Goal: Find specific page/section: Find specific page/section

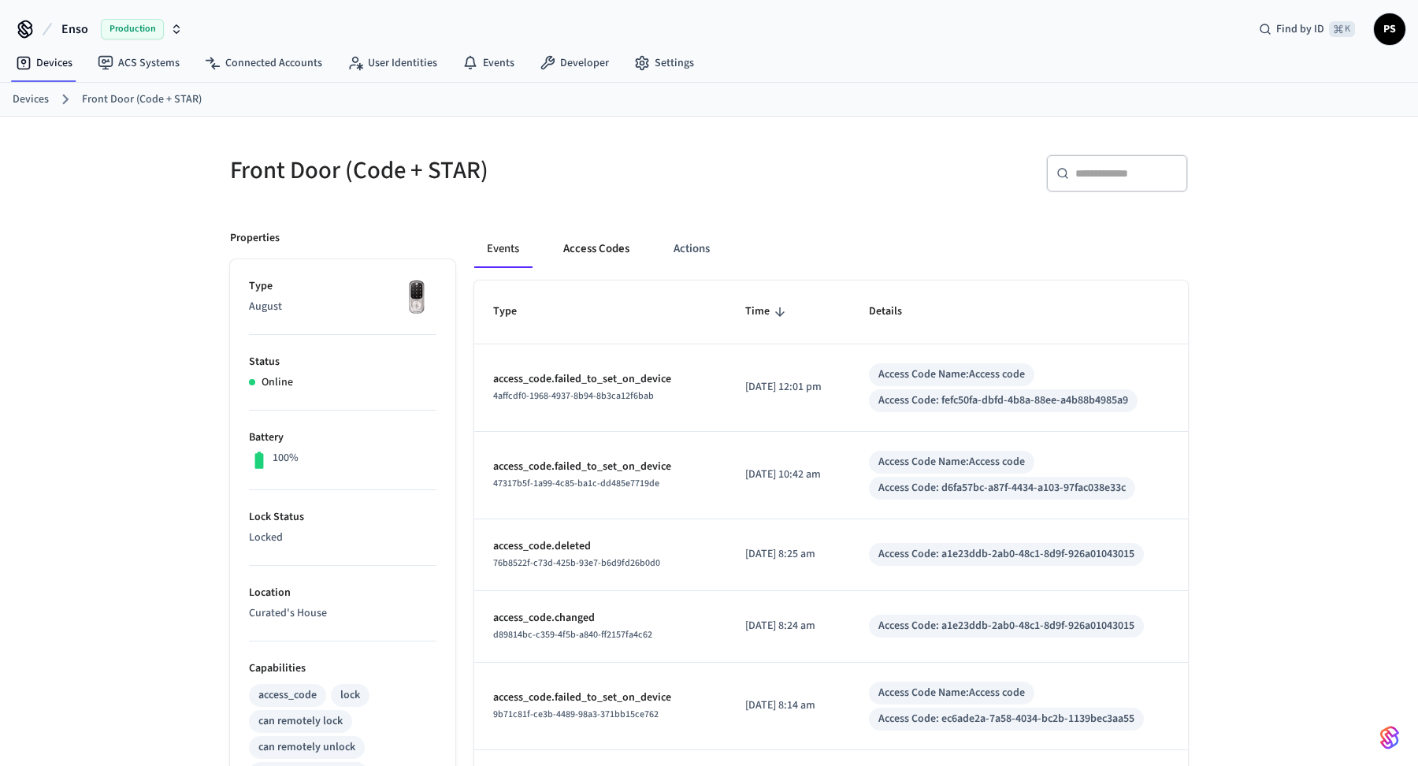
click at [592, 255] on button "Access Codes" at bounding box center [596, 249] width 91 height 38
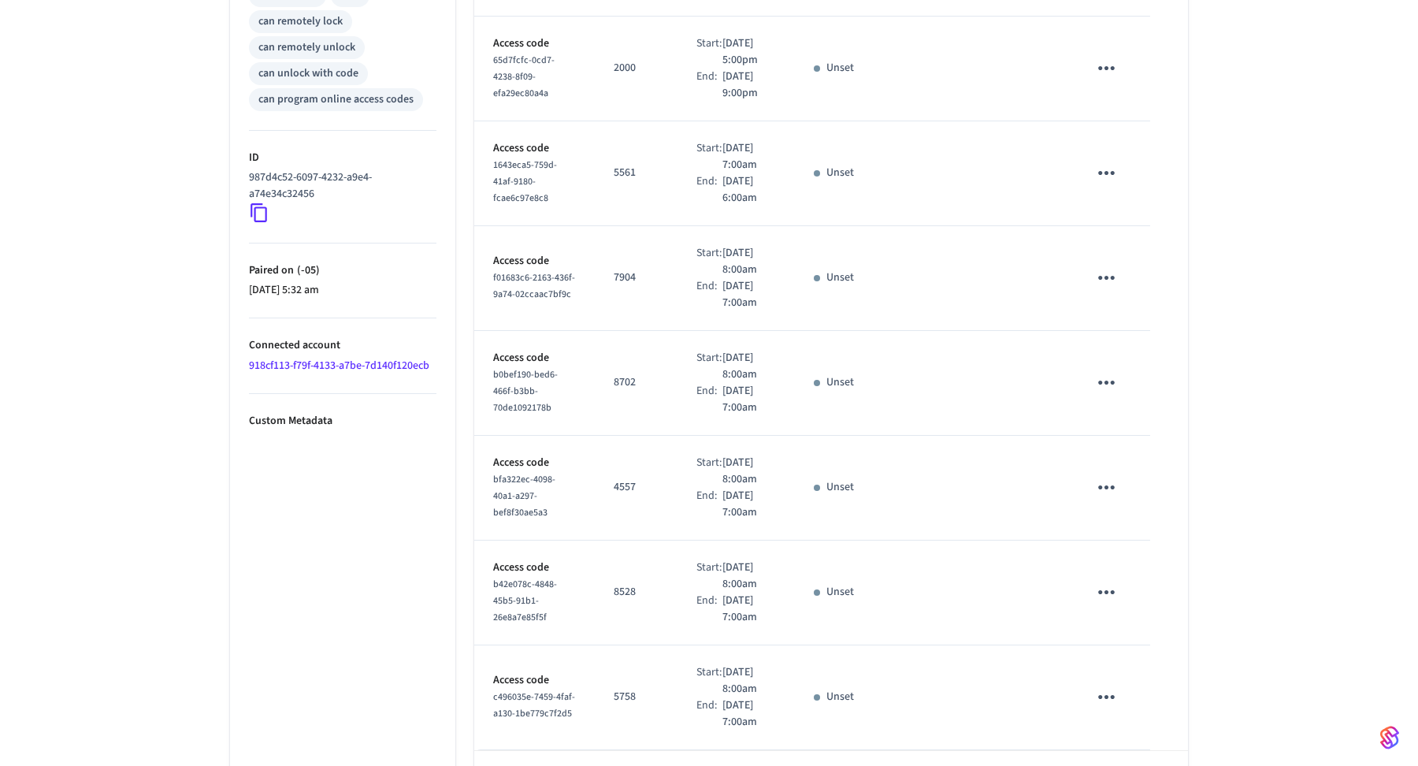
scroll to position [904, 0]
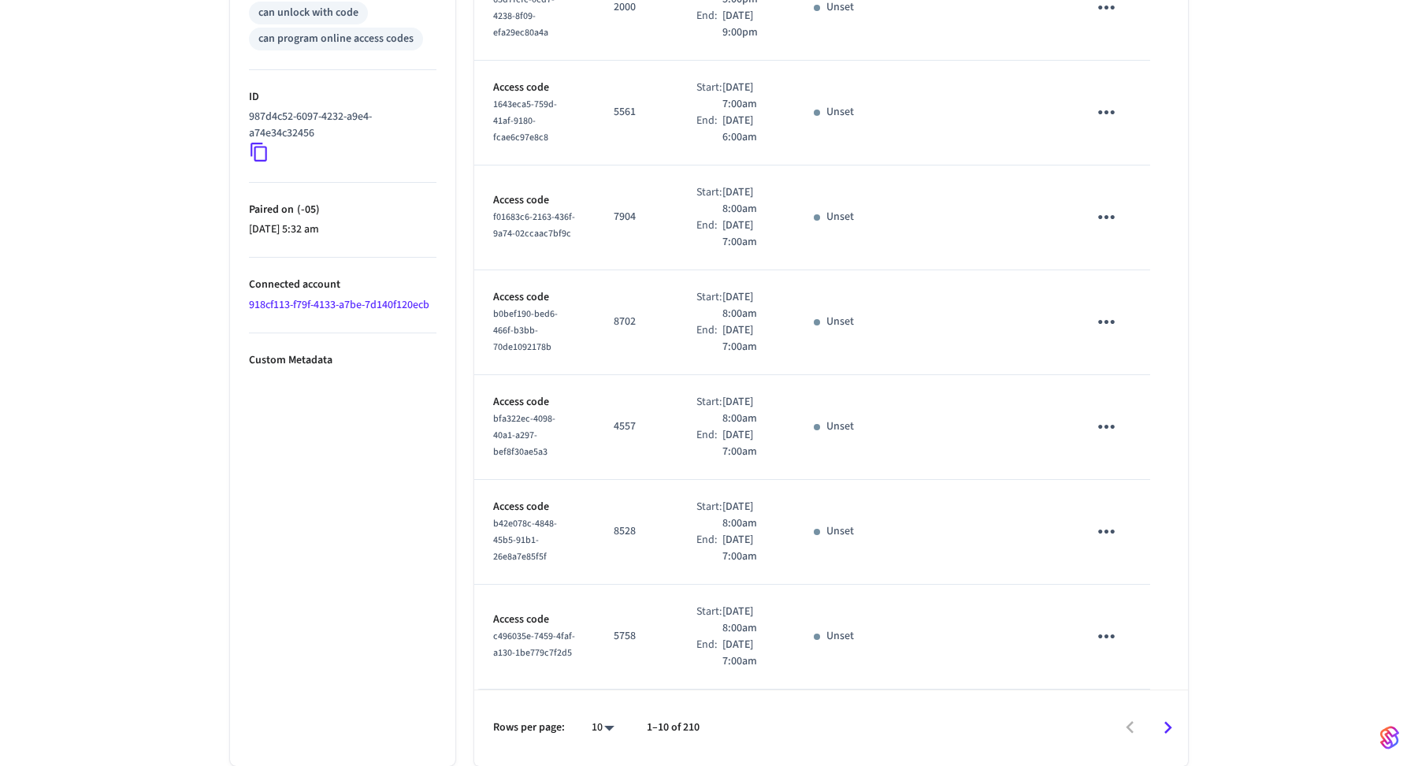
click at [608, 734] on body "Enso Production Find by ID ⌘ K PS Devices ACS Systems Connected Accounts User I…" at bounding box center [709, 3] width 1418 height 1526
click at [608, 704] on li "All" at bounding box center [597, 721] width 42 height 42
type input "**"
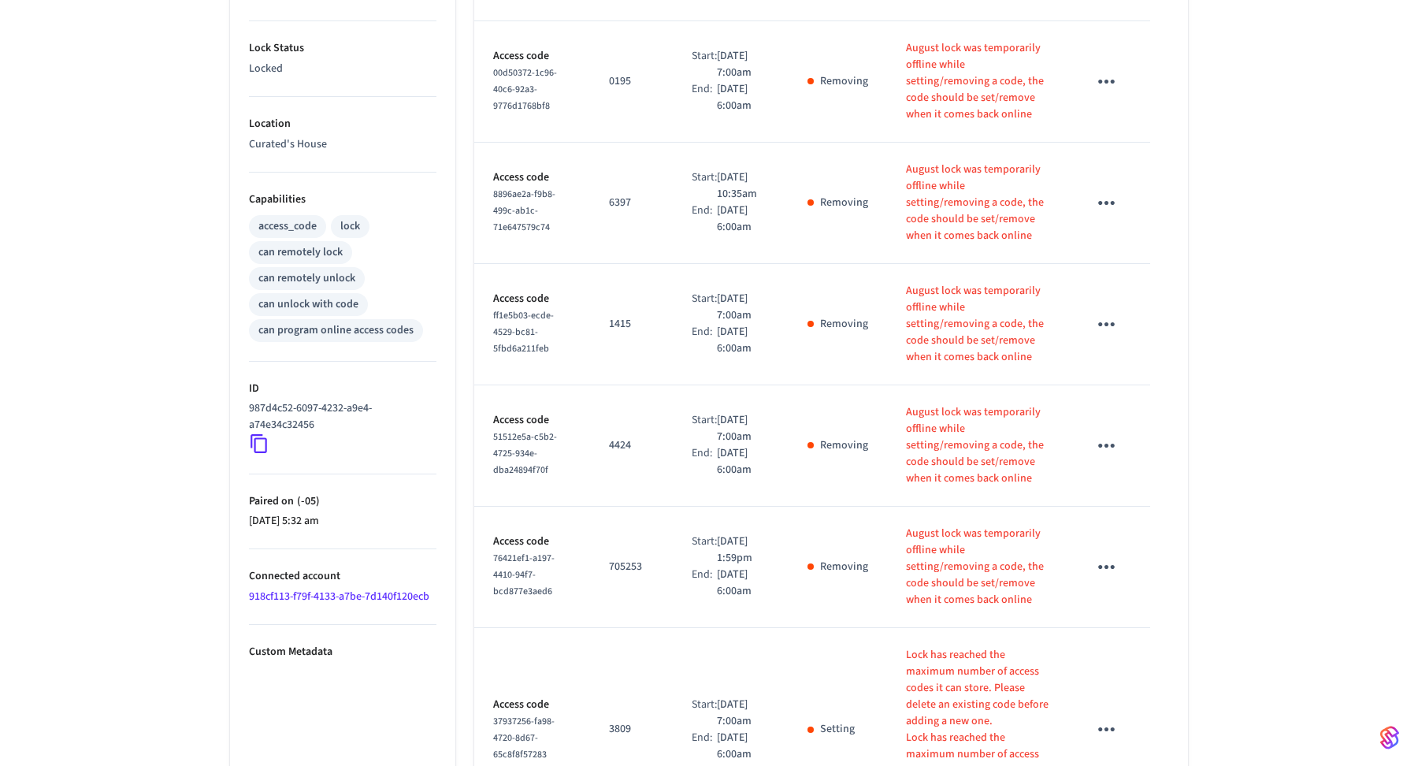
scroll to position [527, 0]
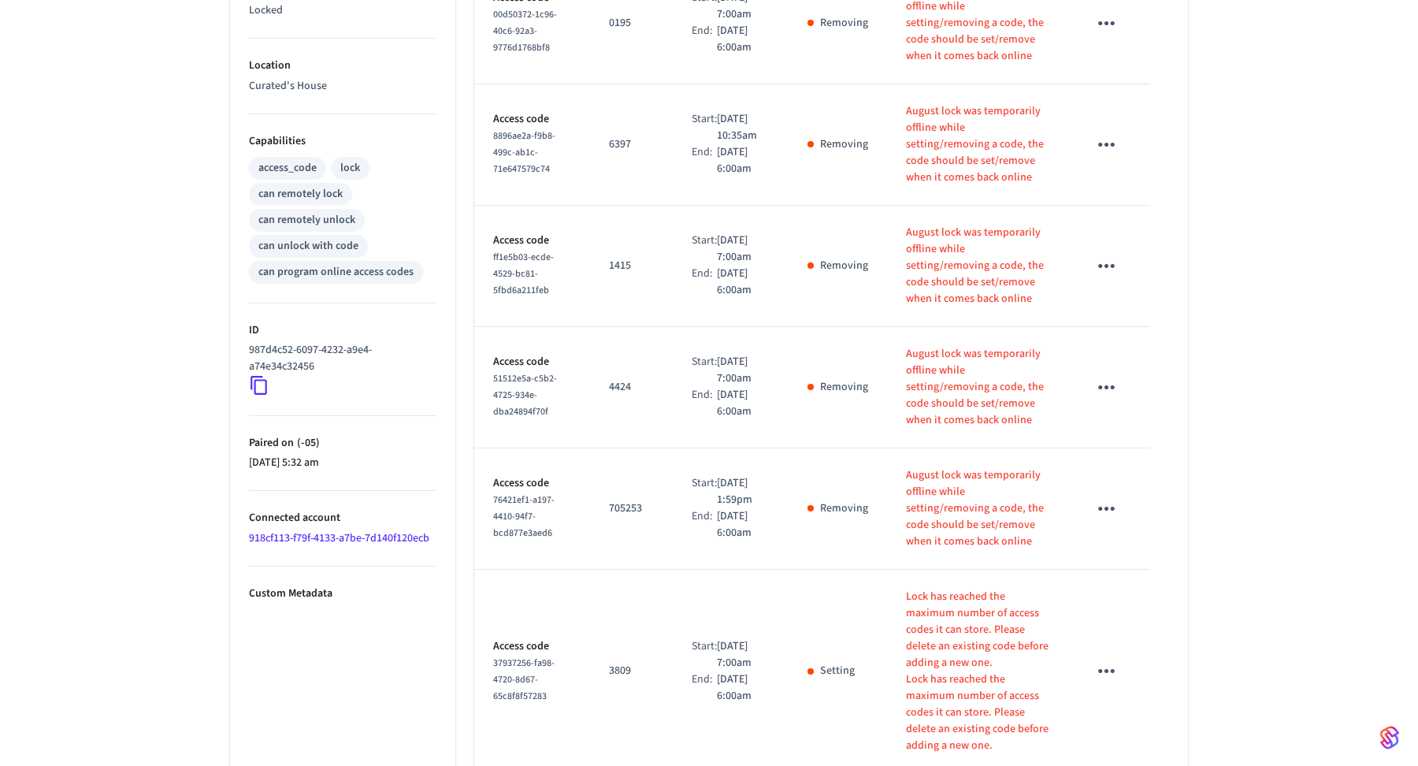
click at [291, 357] on p "987d4c52-6097-4232-a9e4-a74e34c32456" at bounding box center [339, 358] width 181 height 33
click at [253, 384] on icon at bounding box center [259, 385] width 20 height 20
